Goal: Task Accomplishment & Management: Manage account settings

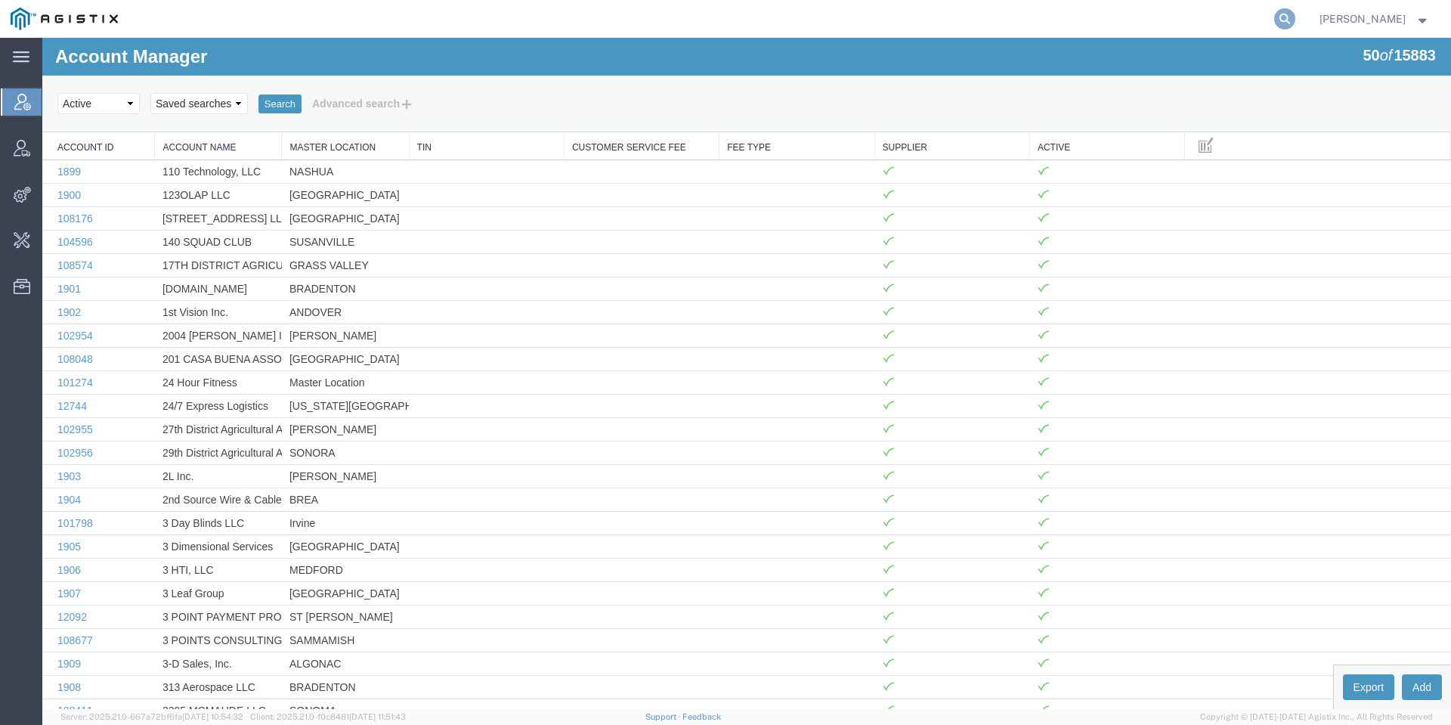
click at [1295, 13] on icon at bounding box center [1284, 18] width 21 height 21
paste input "DOUG VEERKAMP GE"
type input "DOUG VEERKAMP"
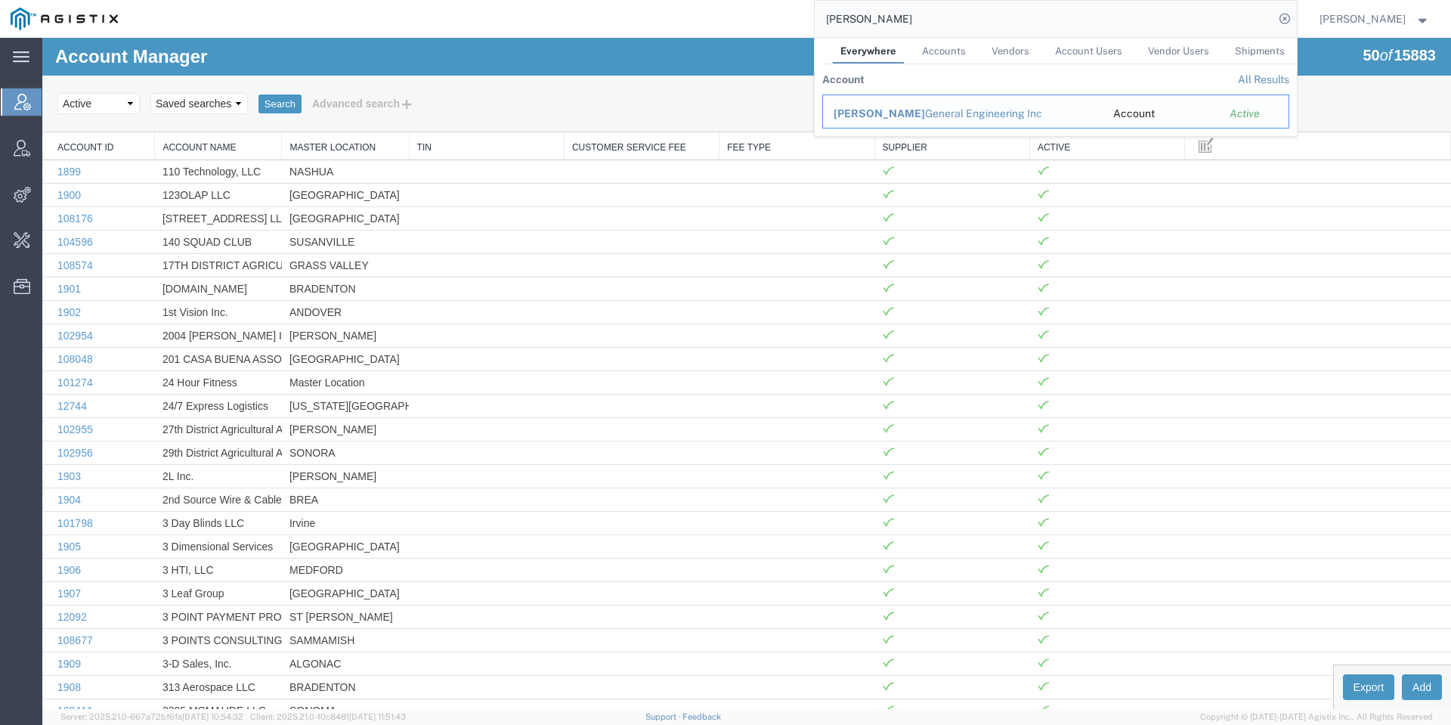
click at [1051, 95] on td "Doug Veerkamp General Engineering Inc" at bounding box center [962, 111] width 280 height 34
click at [1035, 112] on div "Doug Veerkamp General Engineering Inc" at bounding box center [962, 114] width 258 height 16
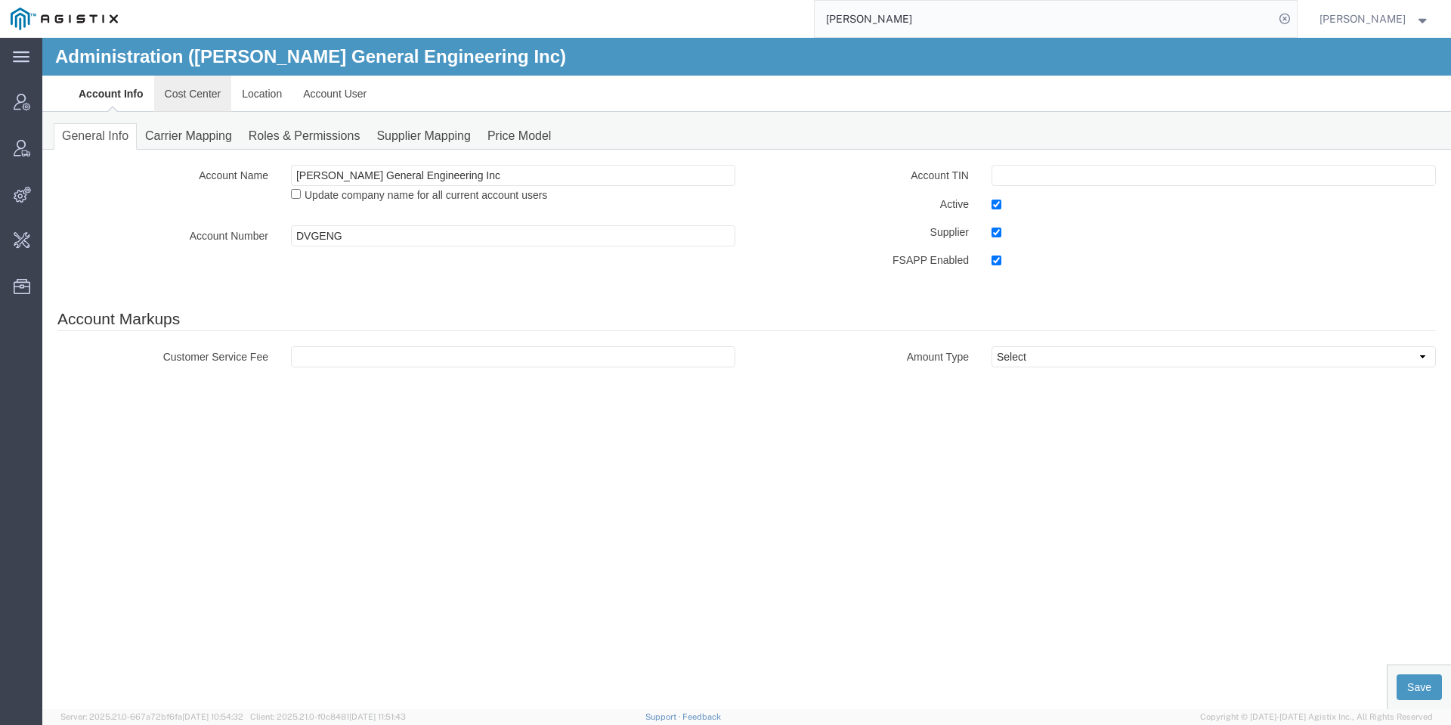
click at [176, 104] on link "Cost Center" at bounding box center [193, 94] width 78 height 36
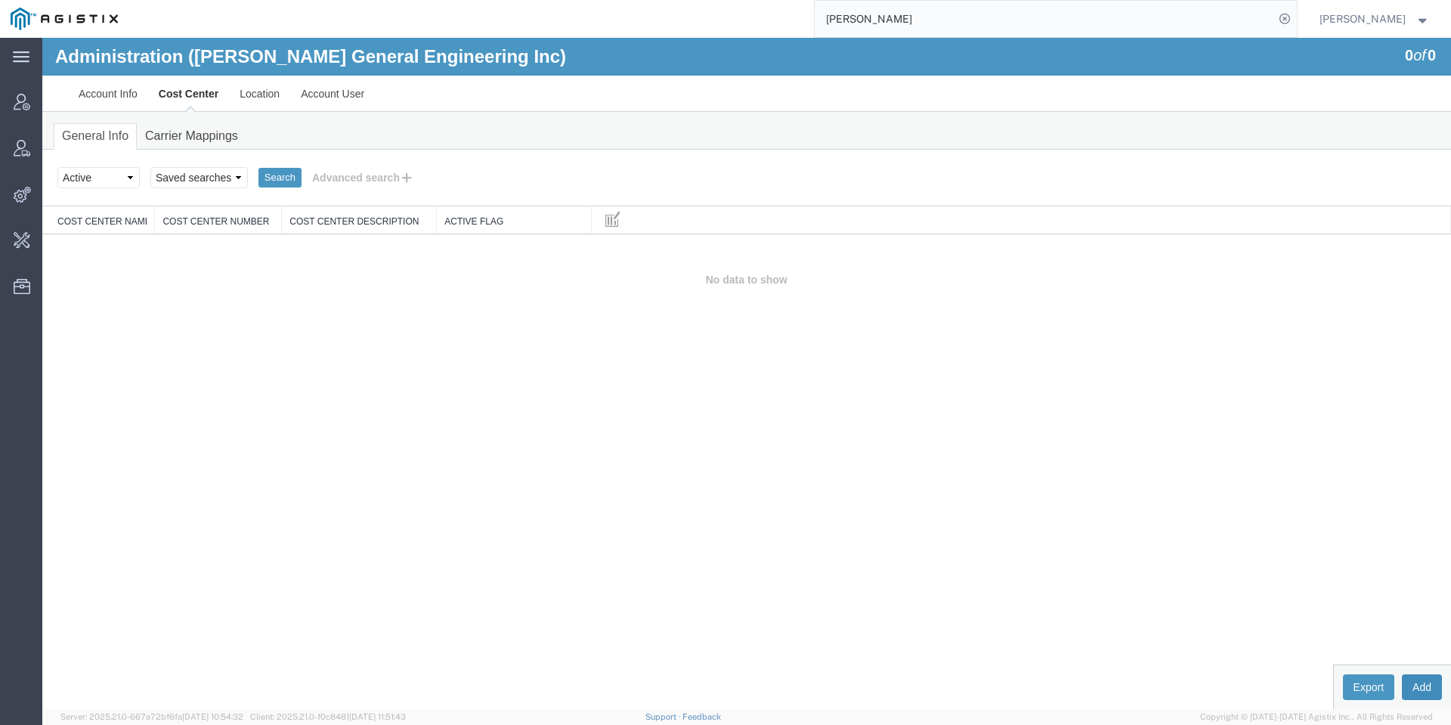
click at [1415, 677] on button "Add" at bounding box center [1422, 687] width 40 height 26
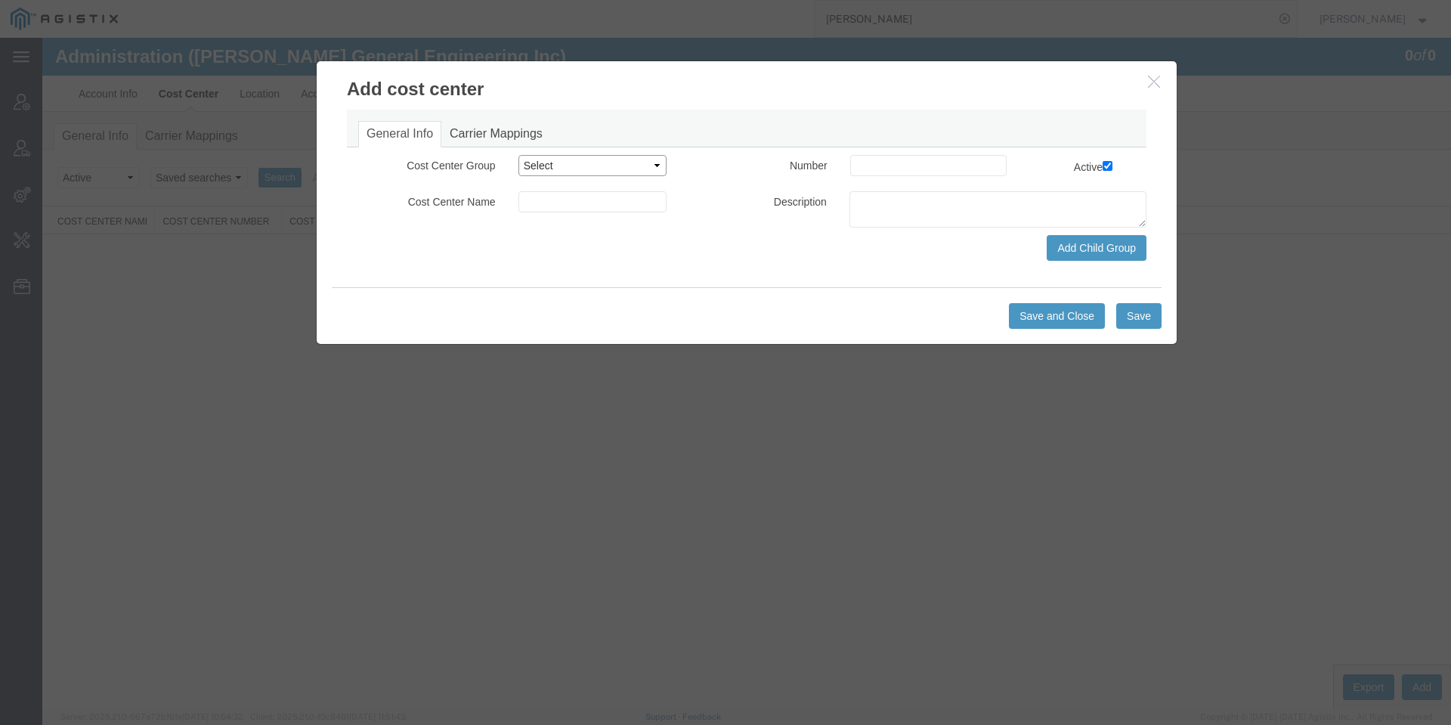
click at [626, 165] on select "Select Buyer Cost Center Department Operations Number Order Number Sales Person" at bounding box center [592, 165] width 149 height 21
select select "COSTCENTER"
click at [518, 155] on select "Select Buyer Cost Center Department Operations Number Order Number Sales Person" at bounding box center [592, 165] width 149 height 21
click at [883, 165] on input at bounding box center [928, 165] width 156 height 21
type input "001"
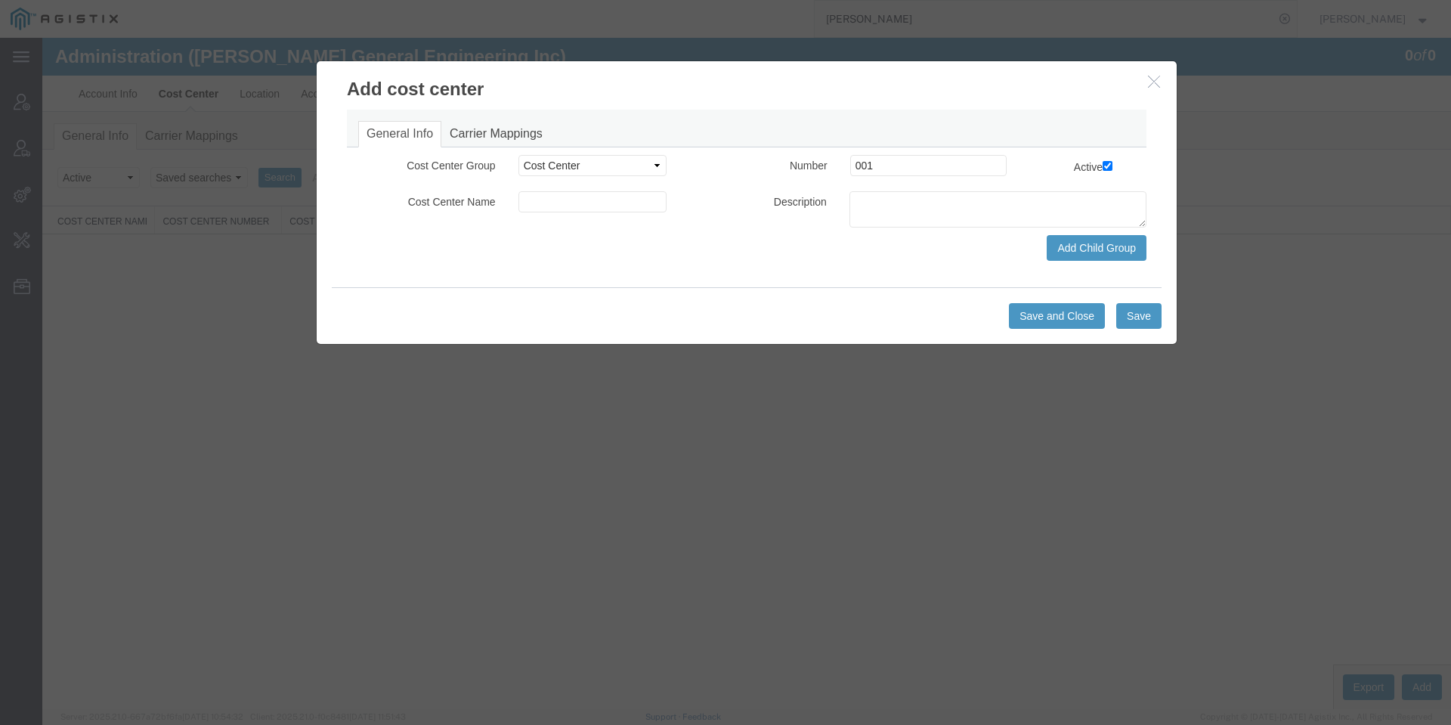
click at [634, 222] on div "Cost Center Name Description" at bounding box center [746, 213] width 822 height 44
click at [604, 203] on input at bounding box center [592, 201] width 149 height 21
type input "Transportation"
click at [1047, 289] on div "Save and Close Save" at bounding box center [747, 315] width 830 height 57
click at [1043, 317] on button "Save and Close" at bounding box center [1057, 316] width 96 height 26
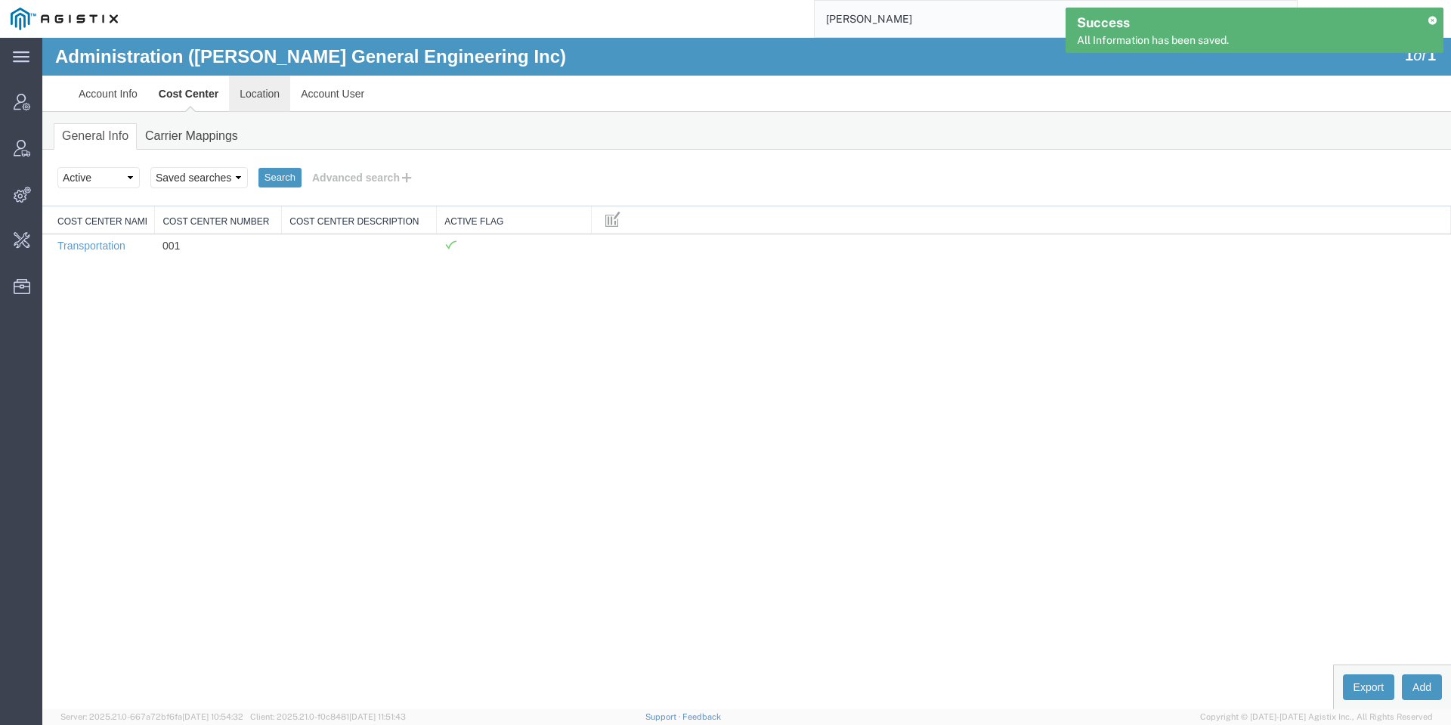
click at [267, 85] on link "Location" at bounding box center [259, 94] width 61 height 36
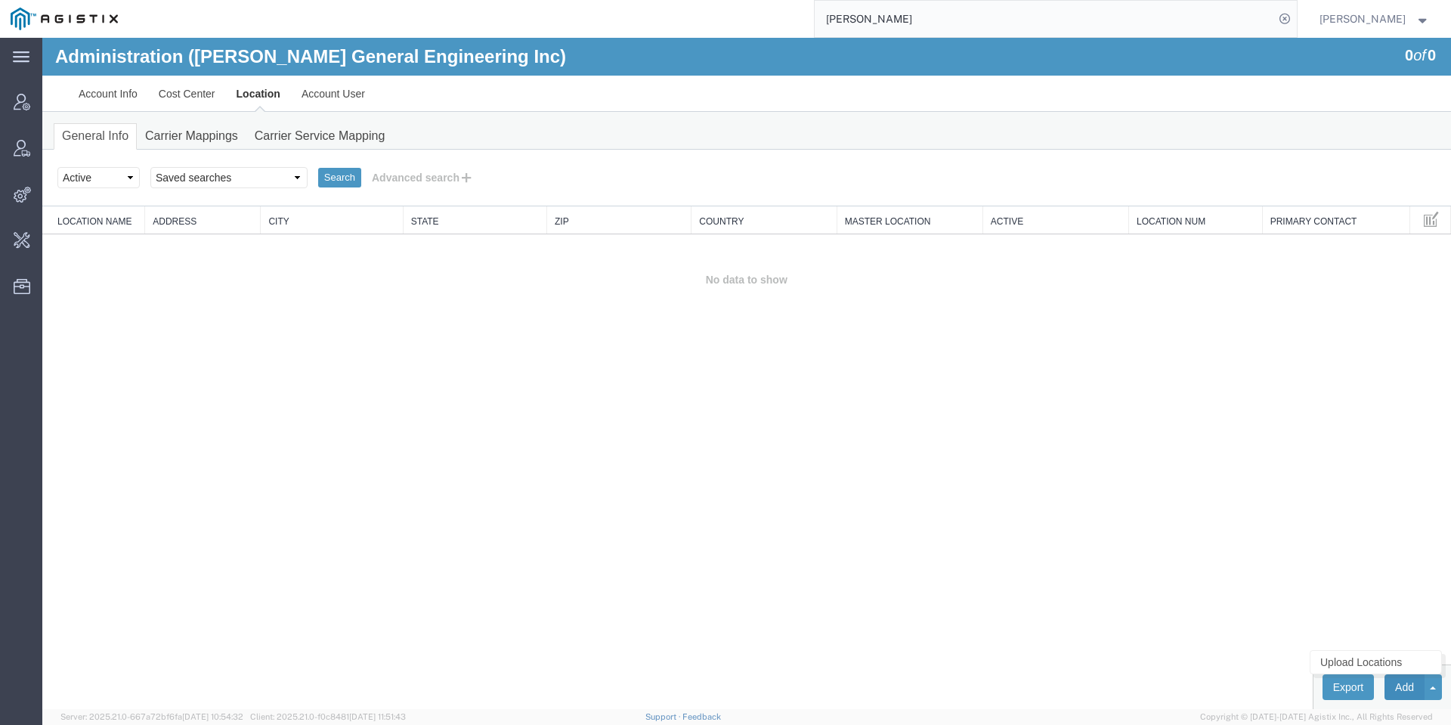
click at [1404, 684] on button "Add" at bounding box center [1404, 687] width 40 height 26
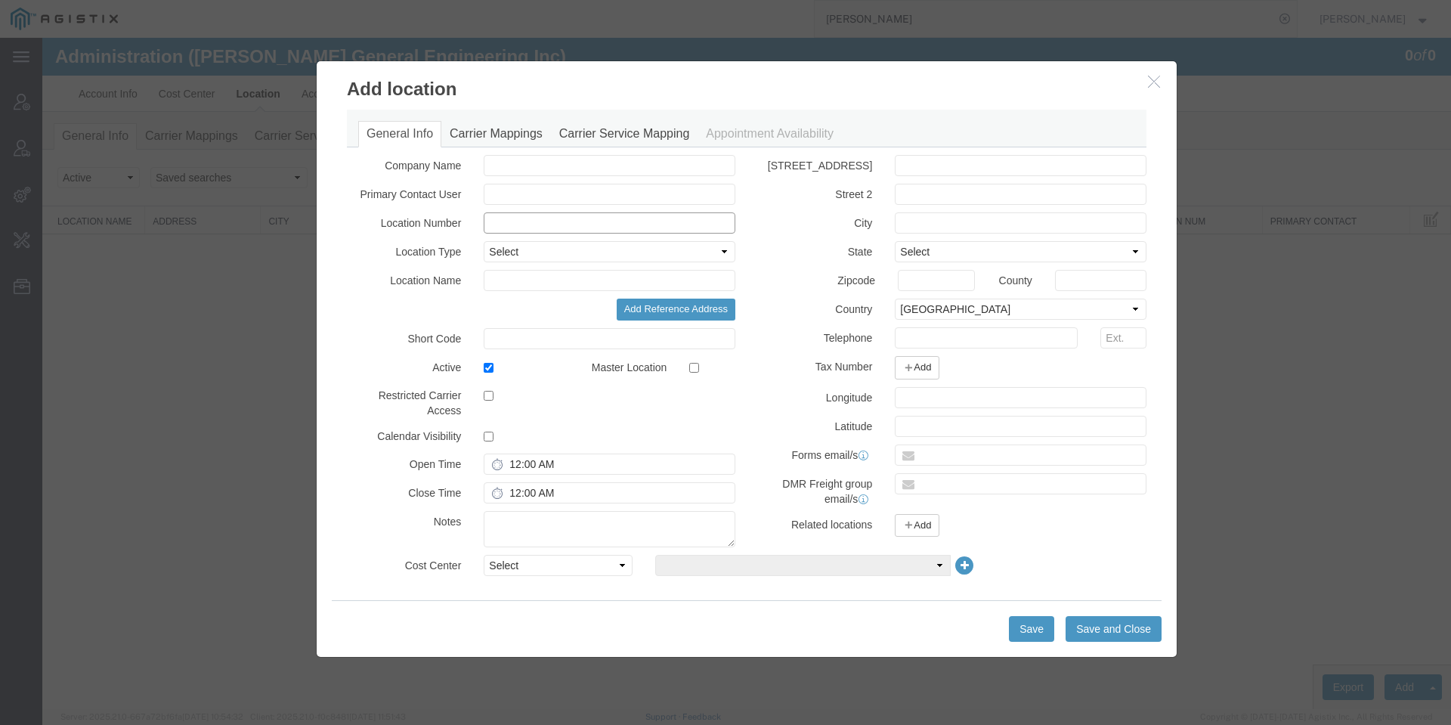
click at [573, 223] on input "text" at bounding box center [610, 222] width 252 height 21
paste input "1162479"
type input "1162479"
click at [549, 274] on input "text" at bounding box center [610, 280] width 252 height 21
paste input "CAMERON PARK"
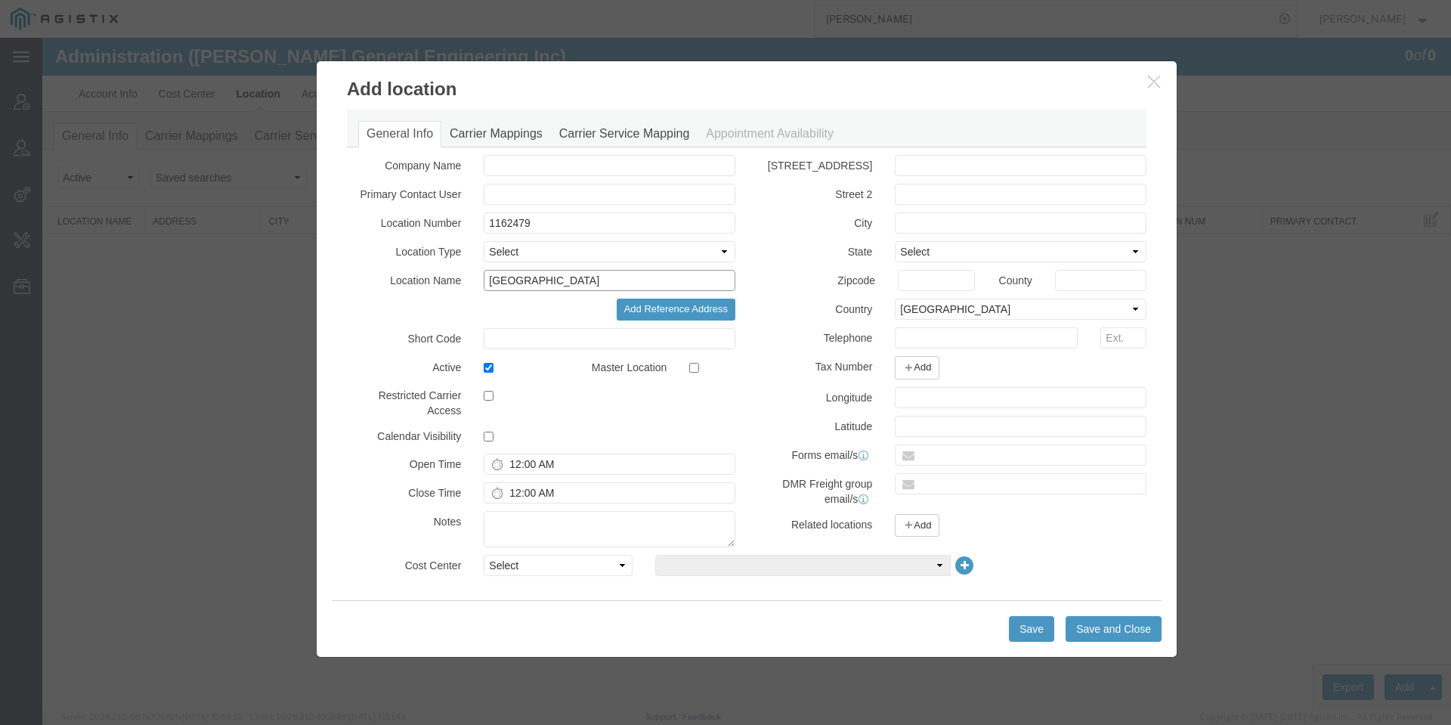
type input "CAMERON PARK"
click at [945, 223] on input "text" at bounding box center [1021, 222] width 252 height 21
paste input "CAMERON PARK"
type input "CAMERON PARK"
click at [930, 256] on select "Select Alabama Alaska Arizona Arkansas Armed Forces Americas Armed Forces Europ…" at bounding box center [1021, 251] width 252 height 21
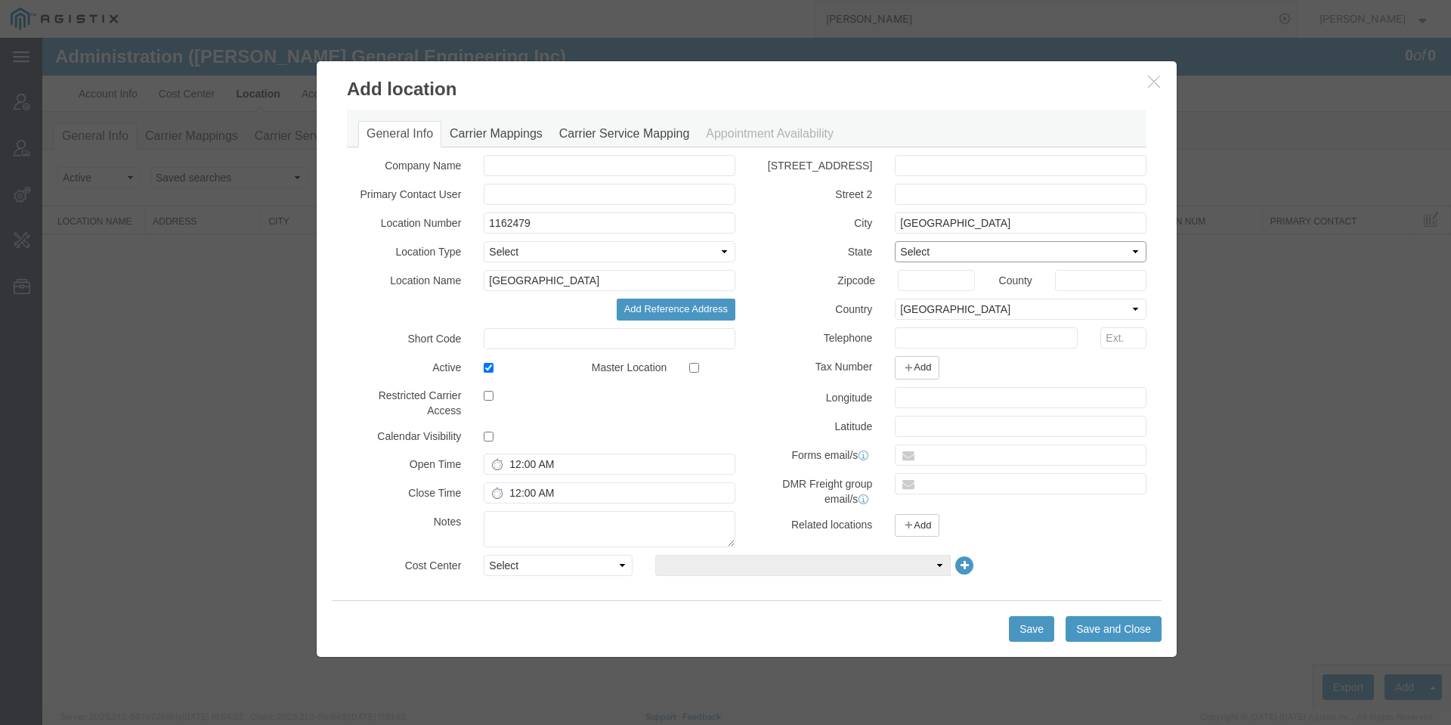
select select "CA"
click at [895, 241] on select "Select Alabama Alaska Arizona Arkansas Armed Forces Americas Armed Forces Europ…" at bounding box center [1021, 251] width 252 height 21
click at [929, 284] on input "text" at bounding box center [936, 280] width 77 height 21
paste input "95682"
type input "95682"
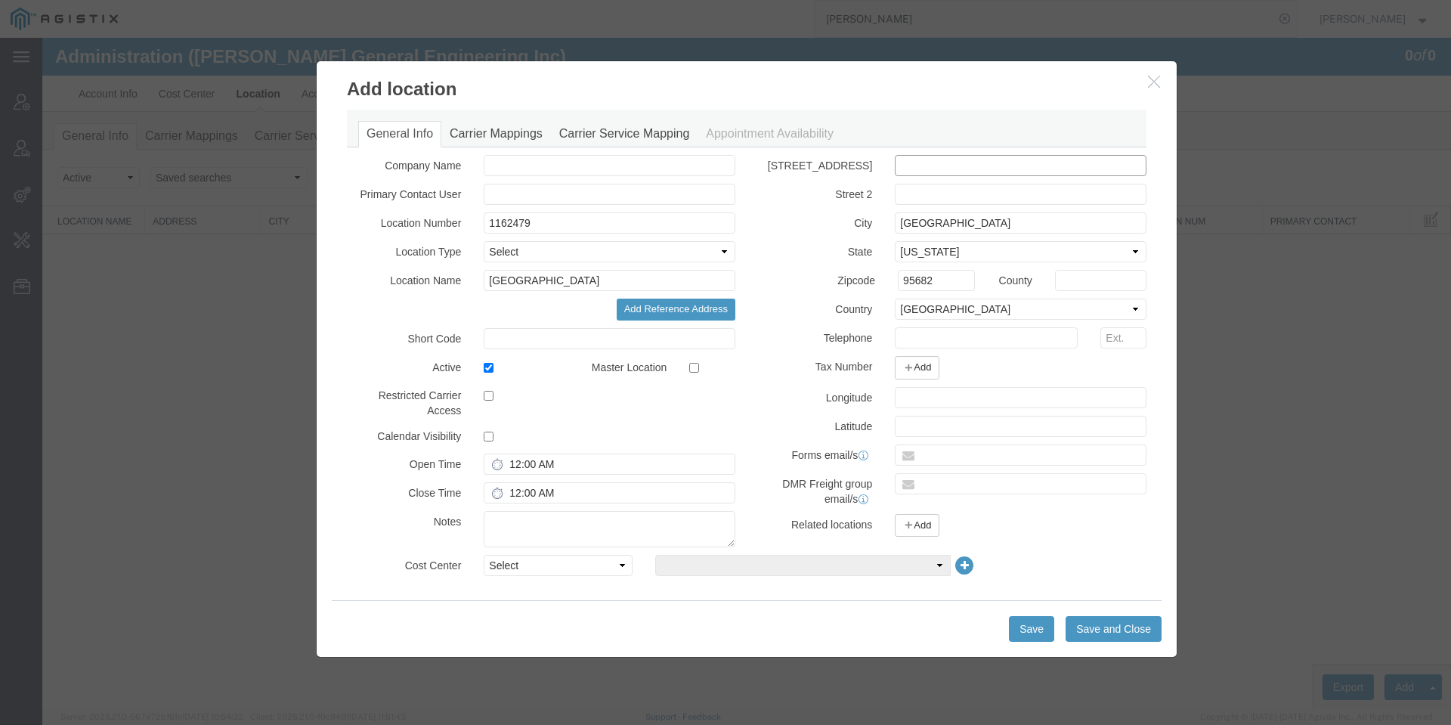
click at [963, 172] on input "text" at bounding box center [1021, 165] width 252 height 21
paste input "3701 TRADE WAY"
type input "3701 TRADE WAY"
click at [708, 357] on label at bounding box center [712, 367] width 46 height 20
click at [699, 363] on input "checkbox" at bounding box center [694, 368] width 10 height 10
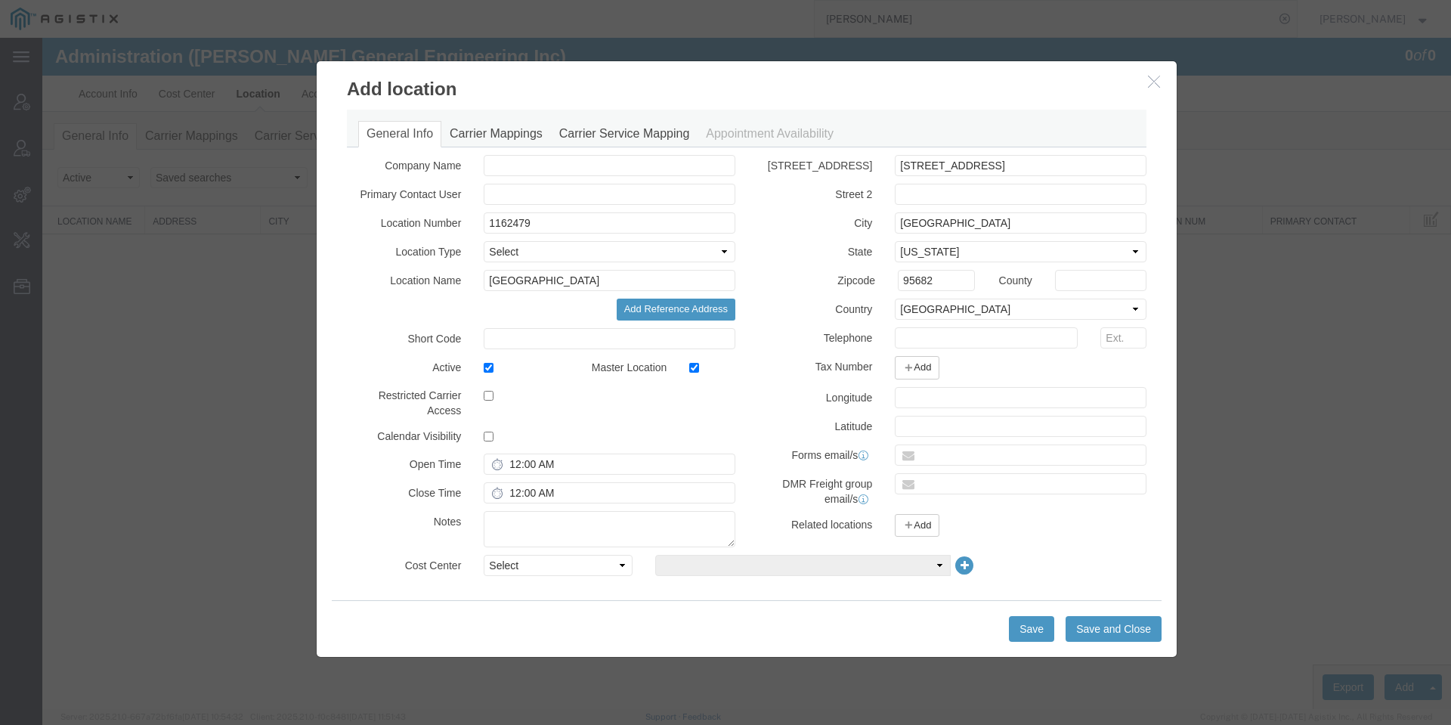
click at [698, 376] on label at bounding box center [712, 367] width 46 height 20
click at [698, 373] on input "checkbox" at bounding box center [694, 368] width 10 height 10
click at [698, 376] on label at bounding box center [712, 367] width 46 height 20
click at [698, 373] on input "checkbox" at bounding box center [694, 368] width 10 height 10
checkbox input "true"
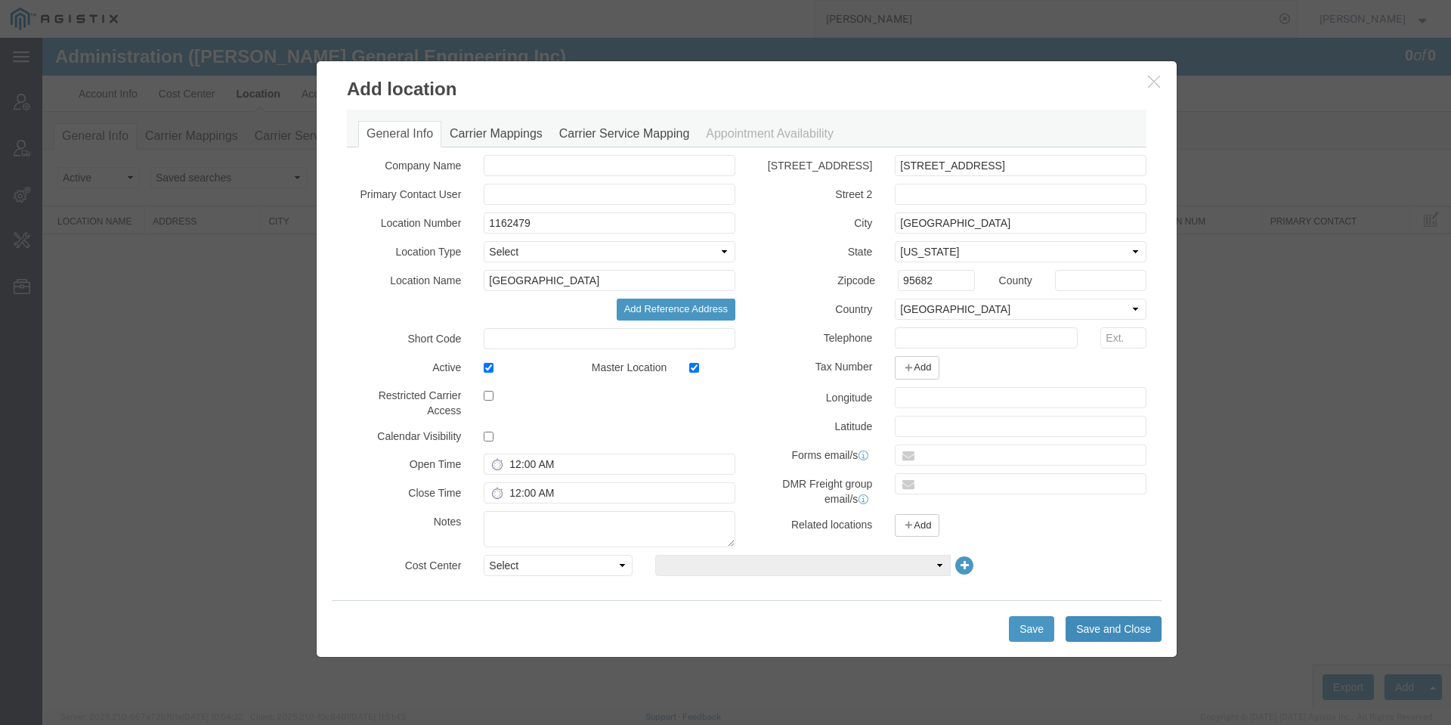
click at [1085, 618] on button "Save and Close" at bounding box center [1113, 629] width 96 height 26
